Goal: Communication & Community: Participate in discussion

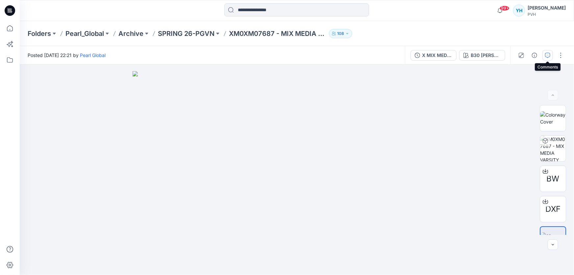
click at [550, 53] on icon "button" at bounding box center [547, 55] width 5 height 5
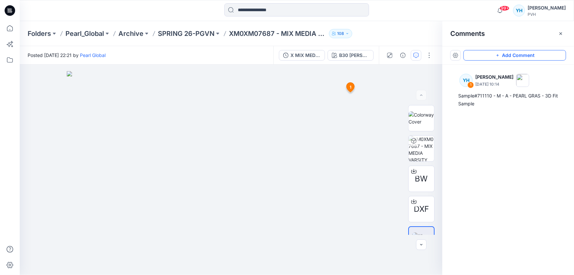
click at [506, 59] on button "Add Comment" at bounding box center [515, 55] width 103 height 11
click at [505, 54] on button "Click on the style to leave a comment" at bounding box center [515, 55] width 103 height 11
click at [352, 104] on div "2 1 YH [PERSON_NAME] [DATE] 10:14 Sample#711110 - M - A - PEARL GRAS - 3D Fit S…" at bounding box center [231, 170] width 423 height 210
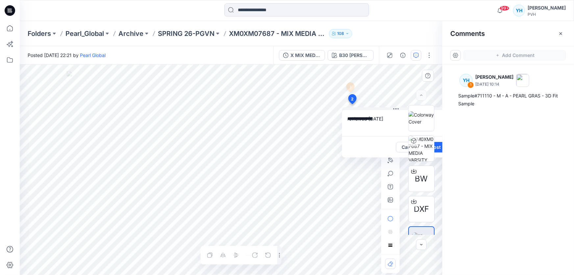
type textarea "**********"
click at [439, 150] on div "BW DXF" at bounding box center [422, 170] width 42 height 130
click at [440, 147] on div "BW DXF" at bounding box center [422, 170] width 42 height 130
click at [418, 18] on div "99+ Notifications Texport Texport shared XG0XG02291-KG ESSENTIAL RIP TOP SS-V01…" at bounding box center [297, 10] width 555 height 21
click at [372, 119] on textarea "**********" at bounding box center [396, 123] width 108 height 26
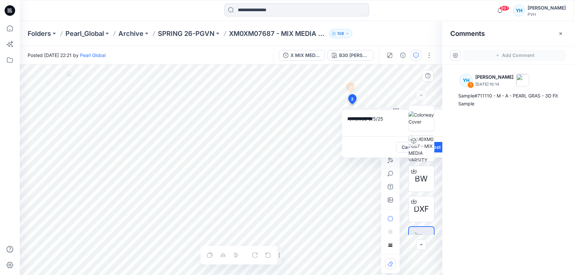
click at [311, 112] on div "**********" at bounding box center [231, 170] width 423 height 210
click at [394, 141] on div "Cancel Post" at bounding box center [396, 146] width 108 height 21
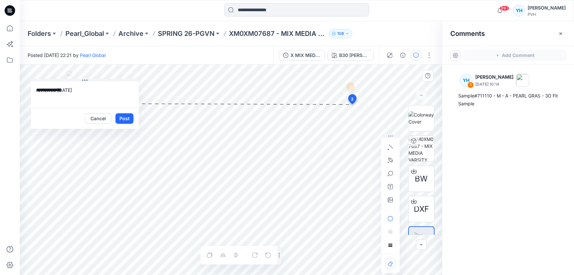
drag, startPoint x: 369, startPoint y: 149, endPoint x: 57, endPoint y: 120, distance: 312.7
click at [57, 120] on div "Cancel Post" at bounding box center [85, 118] width 108 height 21
click at [119, 116] on button "Post" at bounding box center [125, 118] width 18 height 11
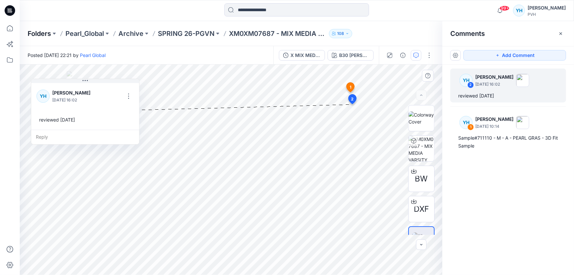
click at [43, 35] on p "Folders" at bounding box center [39, 33] width 23 height 9
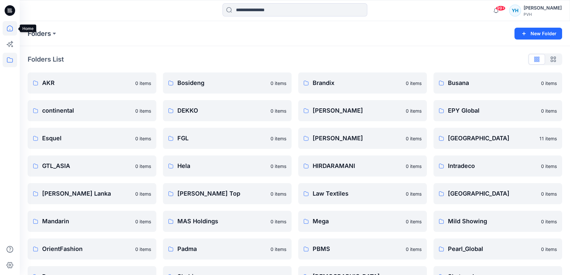
click at [11, 27] on icon at bounding box center [10, 28] width 14 height 14
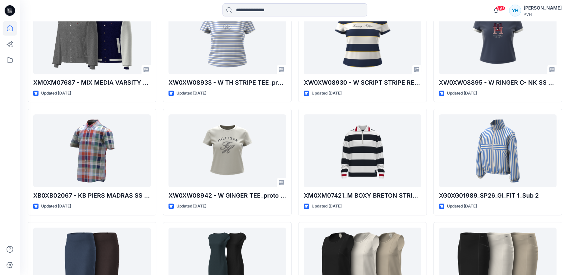
scroll to position [590, 0]
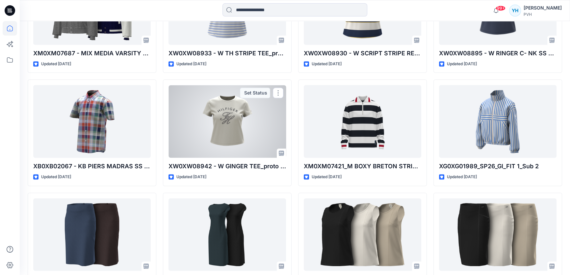
click at [223, 136] on div at bounding box center [228, 121] width 118 height 73
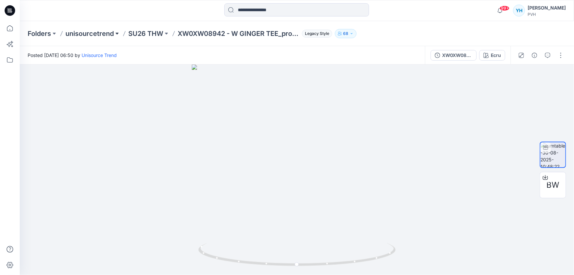
click at [117, 35] on button at bounding box center [117, 33] width 7 height 9
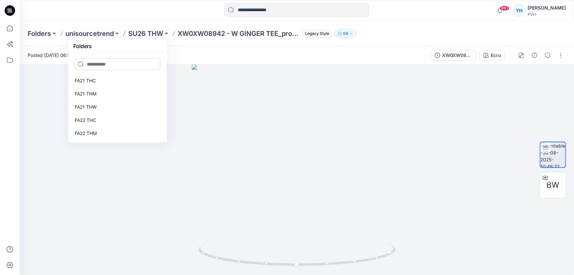
click at [118, 63] on input at bounding box center [118, 64] width 86 height 12
